Goal: Obtain resource: Download file/media

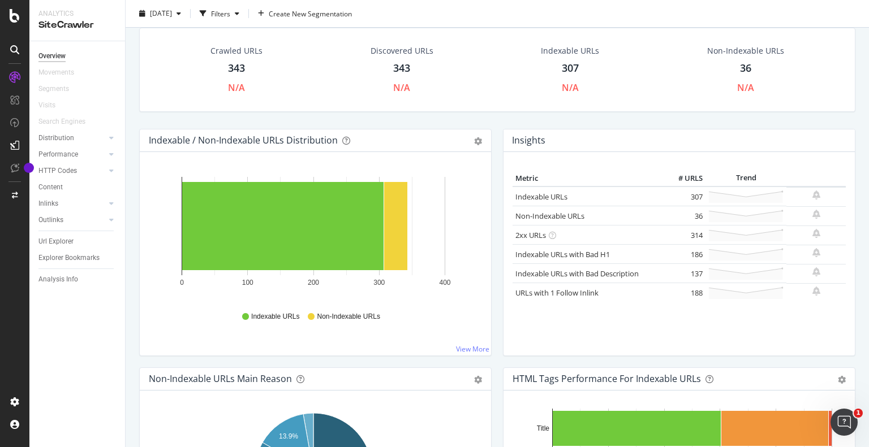
scroll to position [42, 0]
click at [243, 70] on div "343" at bounding box center [236, 68] width 17 height 15
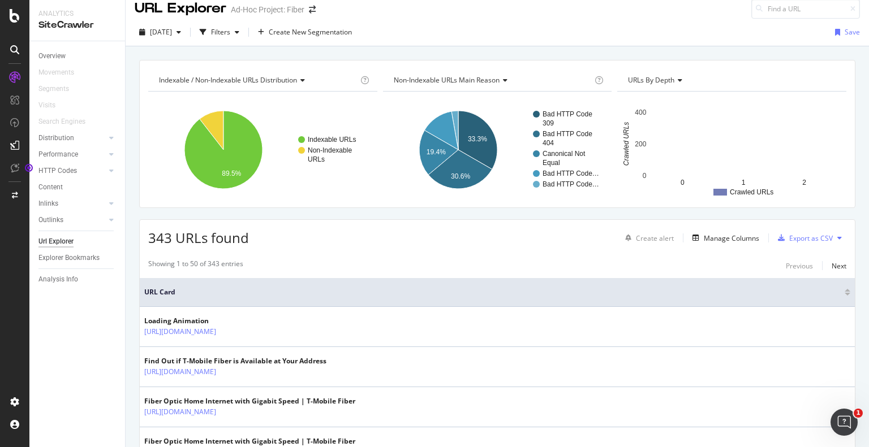
scroll to position [14, 0]
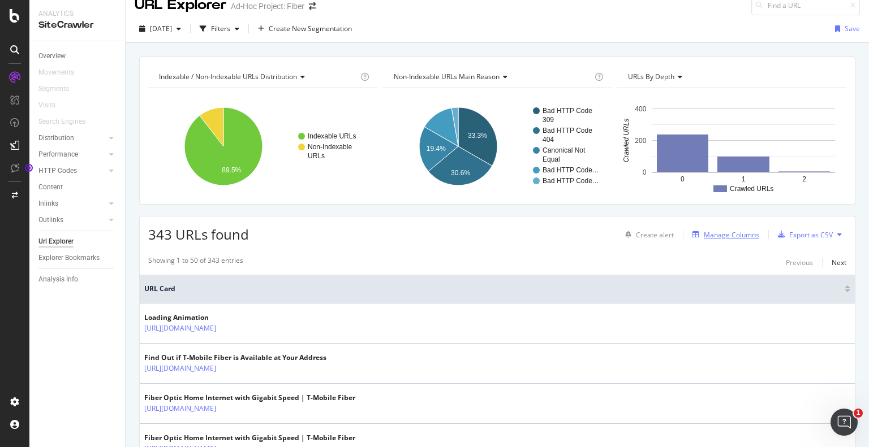
click at [732, 235] on div "Manage Columns" at bounding box center [730, 235] width 55 height 10
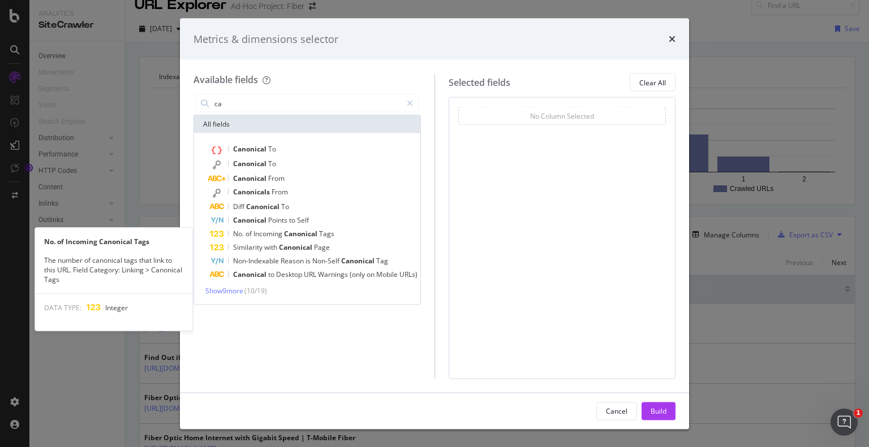
type input "c"
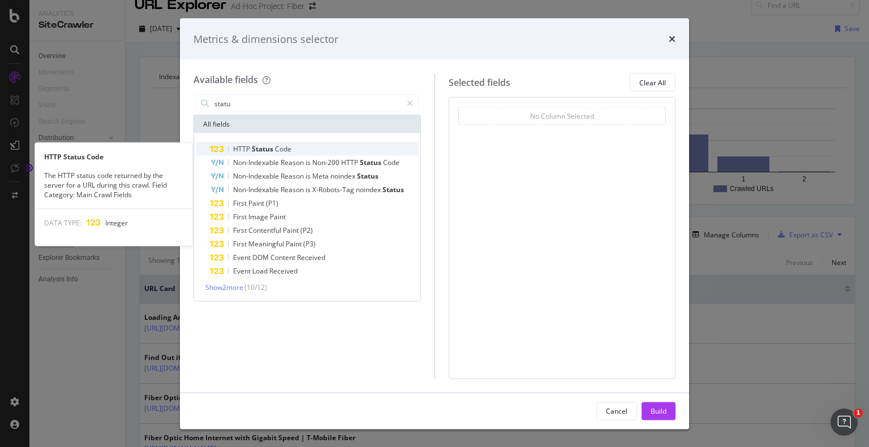
type input "statu"
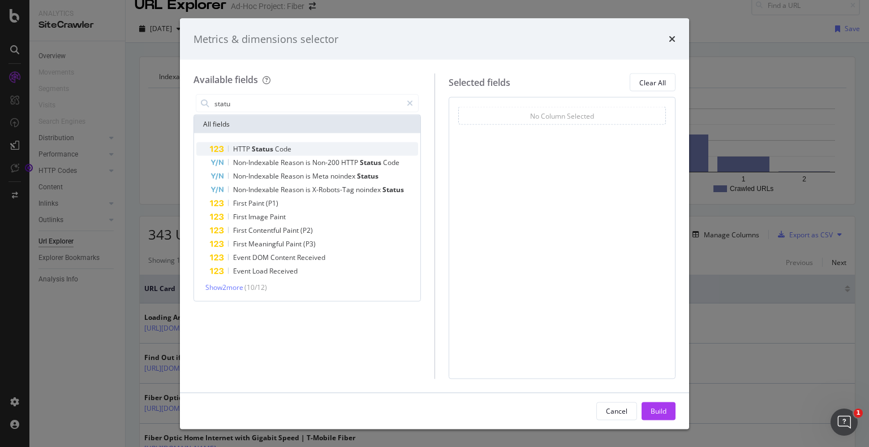
click at [277, 144] on span "Code" at bounding box center [283, 149] width 16 height 10
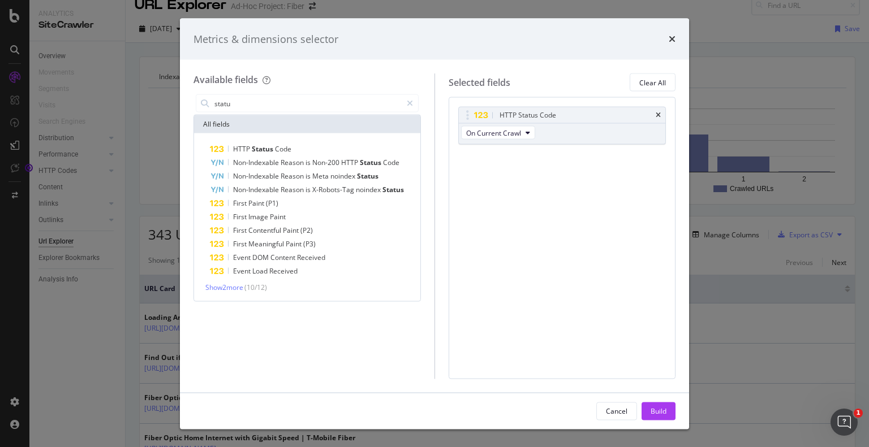
drag, startPoint x: 651, startPoint y: 409, endPoint x: 502, endPoint y: 417, distance: 150.1
click at [651, 409] on div "Build" at bounding box center [658, 411] width 16 height 10
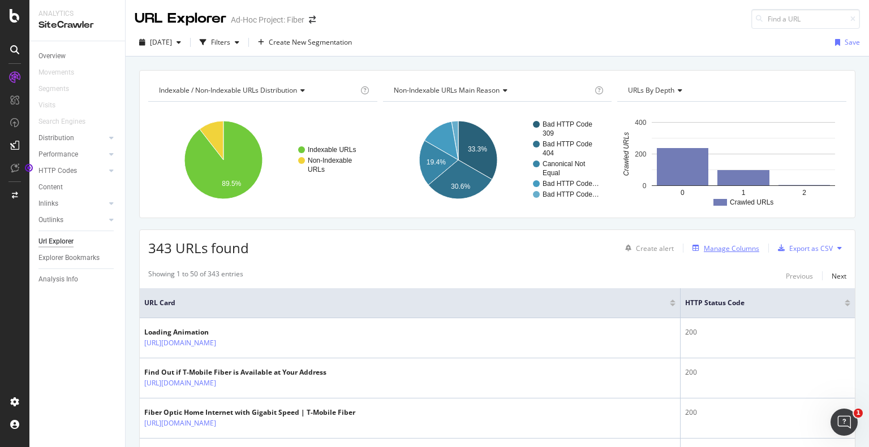
click at [724, 252] on div "Manage Columns" at bounding box center [730, 249] width 55 height 10
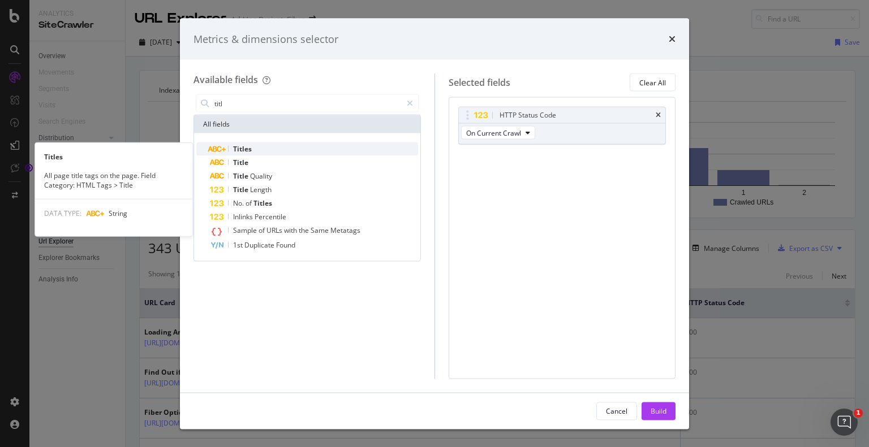
type input "titl"
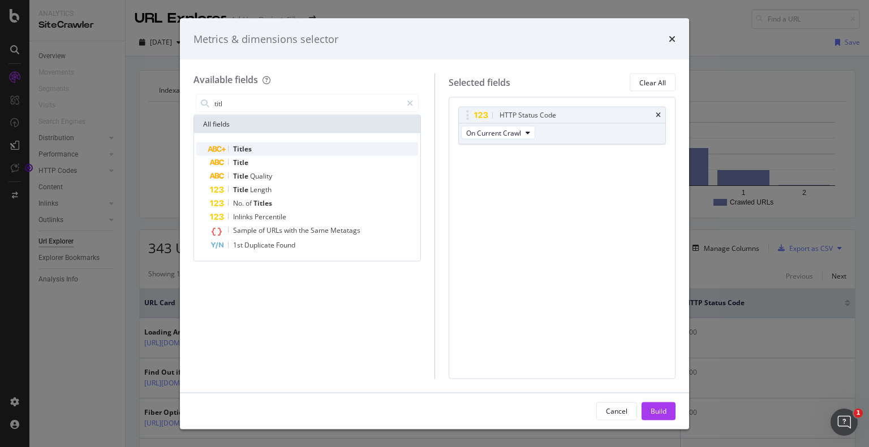
click at [291, 145] on div "Titles" at bounding box center [314, 149] width 208 height 14
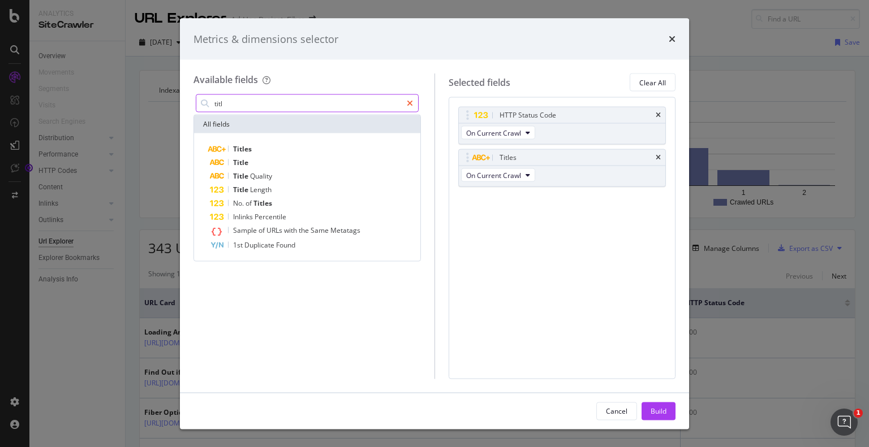
click at [407, 103] on icon "modal" at bounding box center [410, 104] width 6 height 8
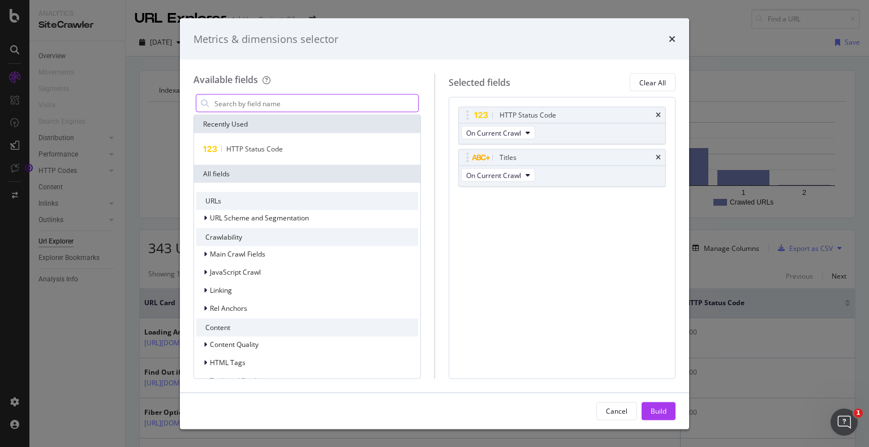
click at [374, 101] on input "modal" at bounding box center [315, 103] width 205 height 17
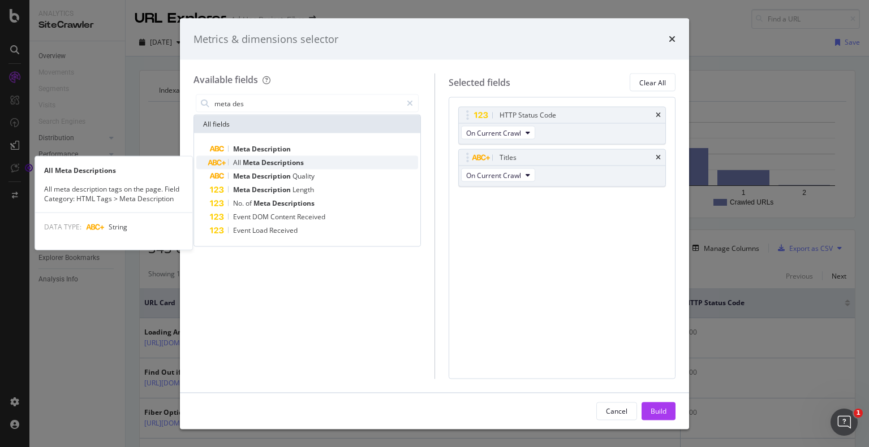
click at [310, 163] on div "All Meta Descriptions" at bounding box center [314, 163] width 208 height 14
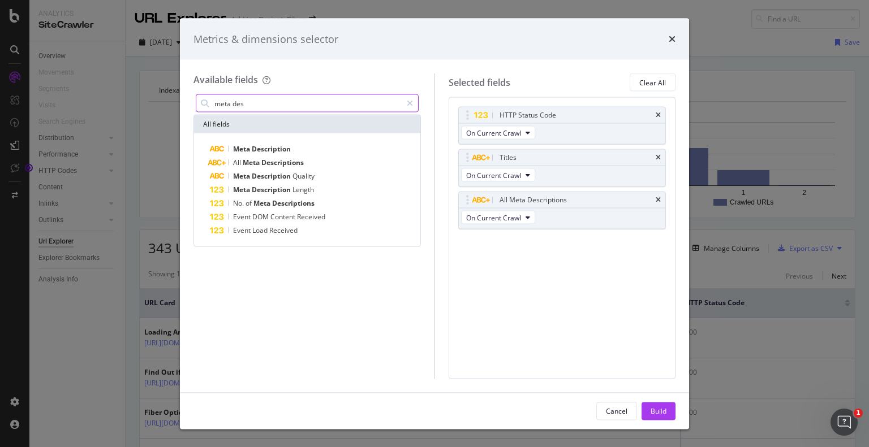
click at [299, 98] on input "meta des" at bounding box center [307, 103] width 188 height 17
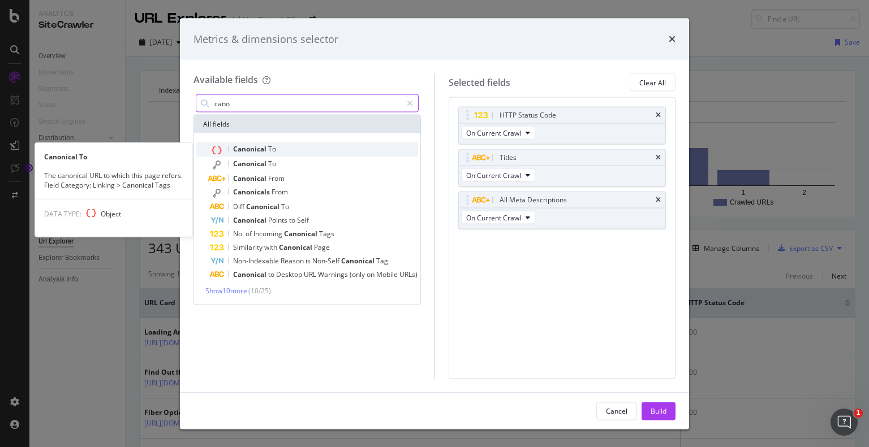
type input "cano"
click at [284, 146] on div "Canonical To" at bounding box center [314, 149] width 208 height 15
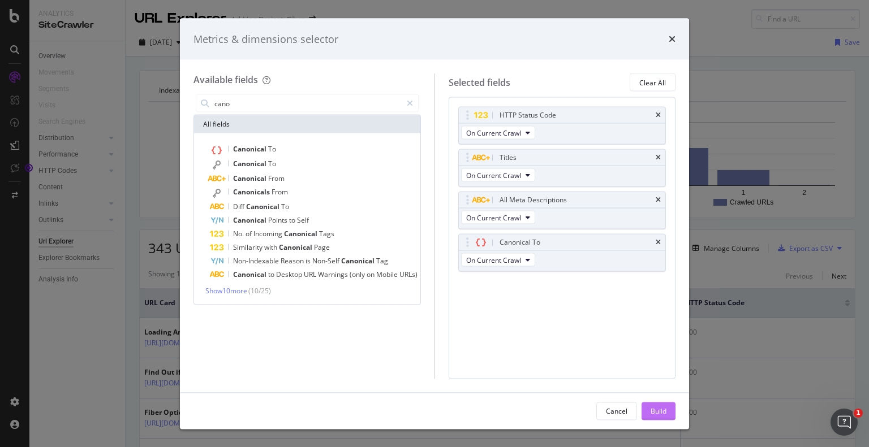
click at [669, 407] on button "Build" at bounding box center [658, 411] width 34 height 18
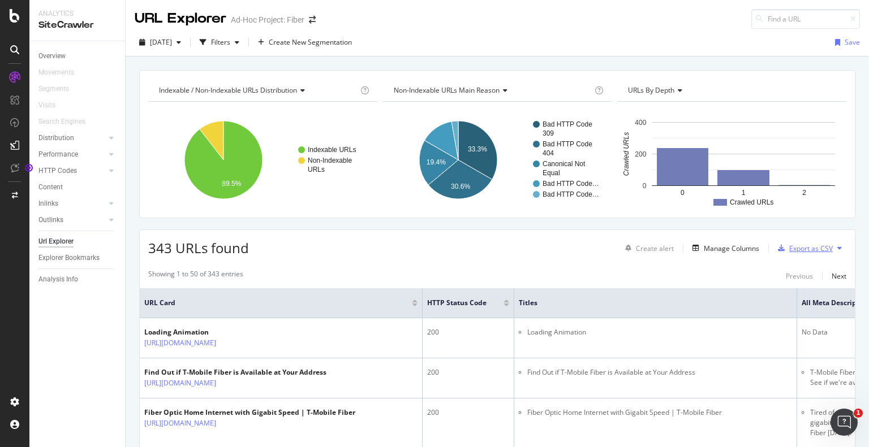
click at [791, 251] on div "Export as CSV" at bounding box center [811, 249] width 44 height 10
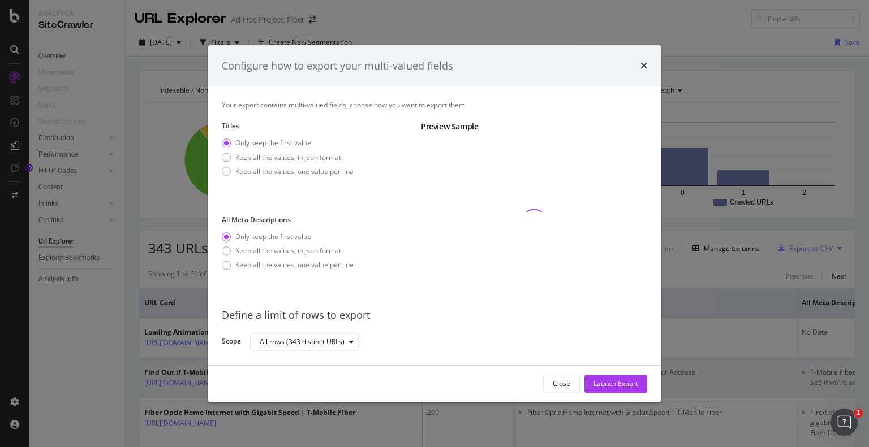
click at [558, 386] on div "Close" at bounding box center [561, 384] width 18 height 10
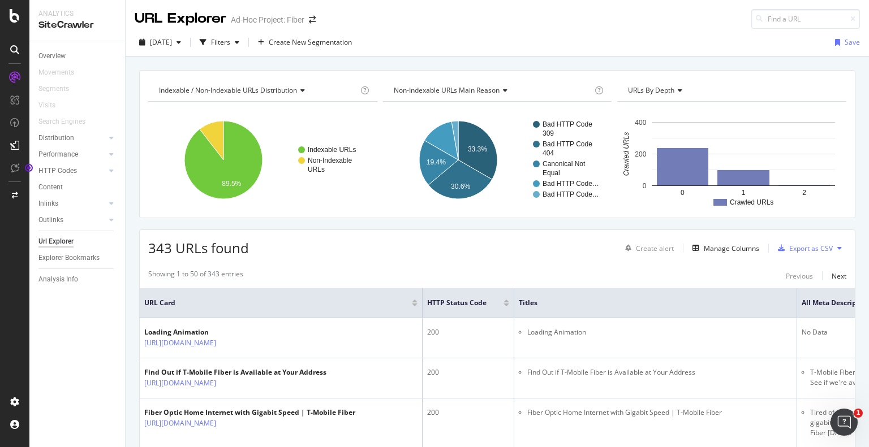
click at [837, 250] on icon at bounding box center [839, 248] width 5 height 7
click at [802, 246] on div "Export as CSV" at bounding box center [811, 249] width 44 height 10
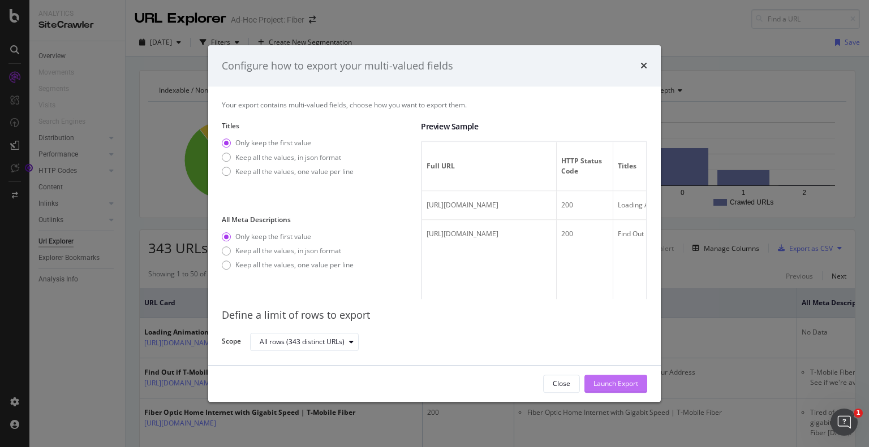
click at [625, 378] on div "Launch Export" at bounding box center [615, 383] width 45 height 17
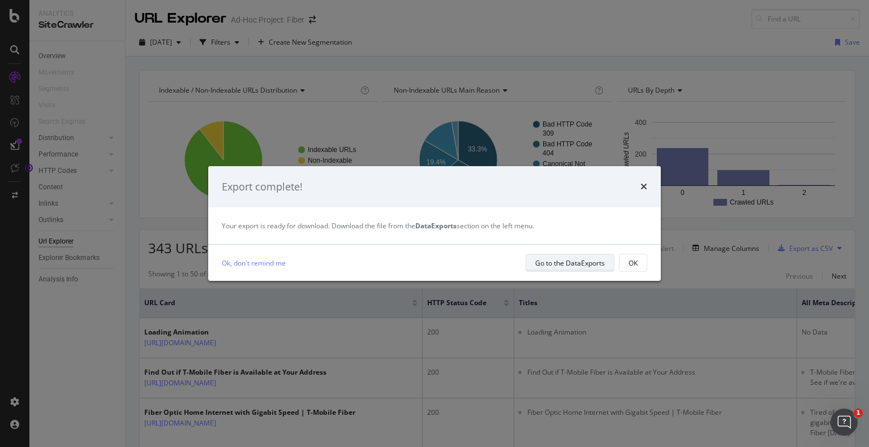
click at [584, 259] on div "Go to the DataExports" at bounding box center [570, 263] width 70 height 10
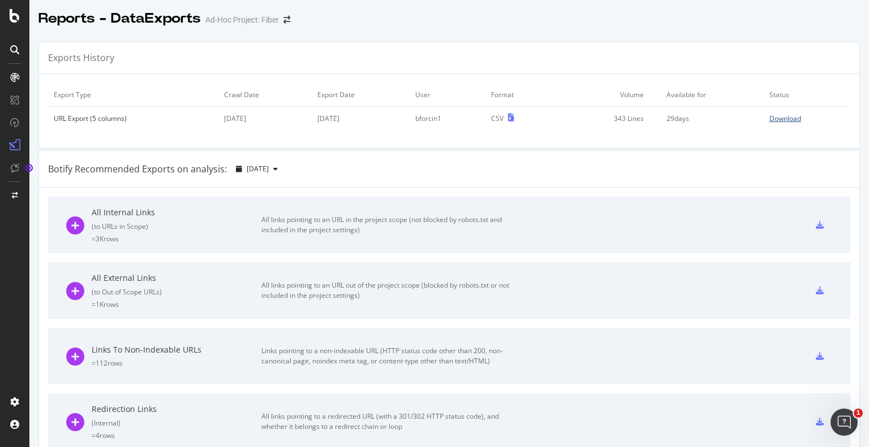
click at [769, 116] on div "Download" at bounding box center [785, 119] width 32 height 10
click at [651, 159] on div "Botify Recommended Exports on analysis: [DATE]" at bounding box center [449, 169] width 820 height 37
